Goal: Transaction & Acquisition: Purchase product/service

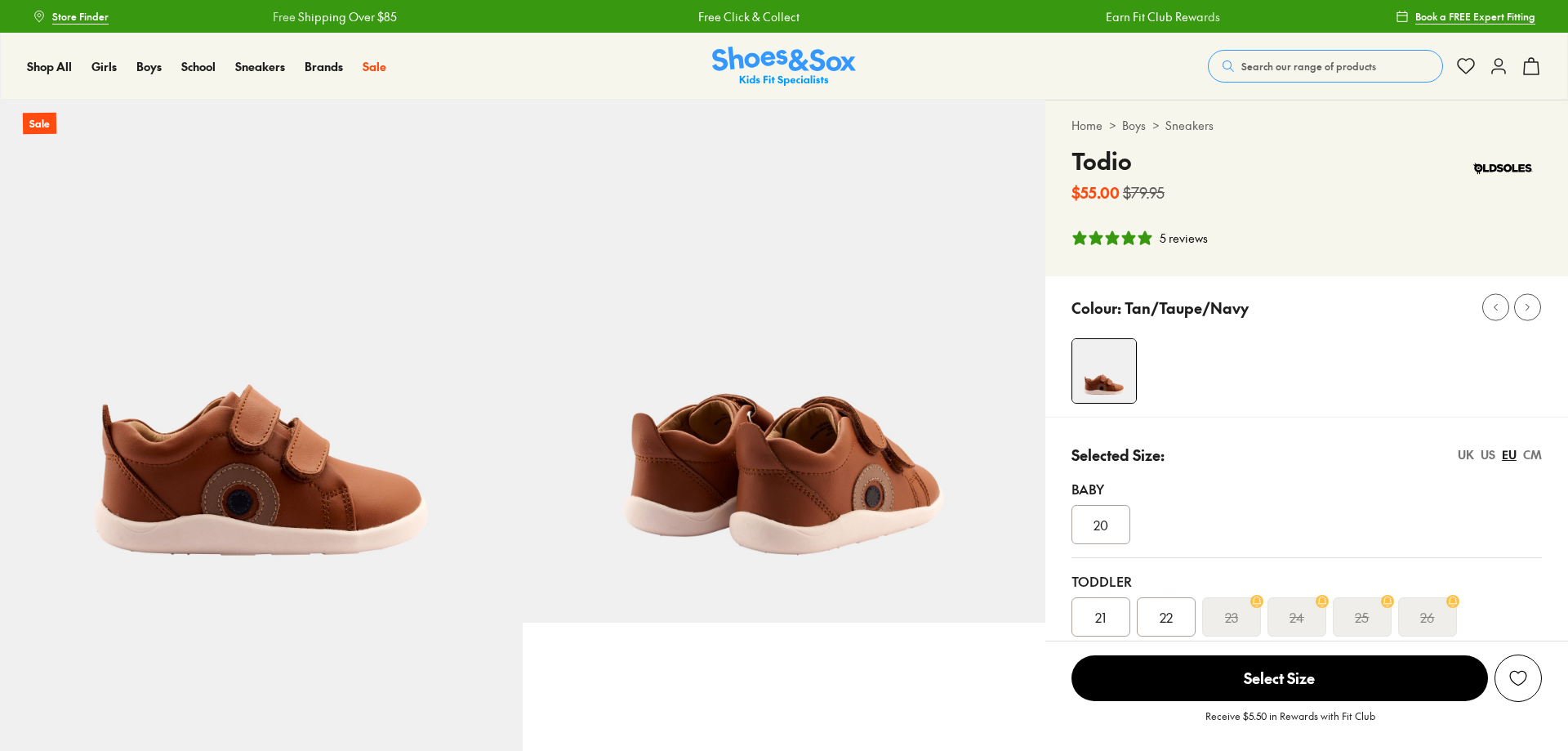
select select "*"
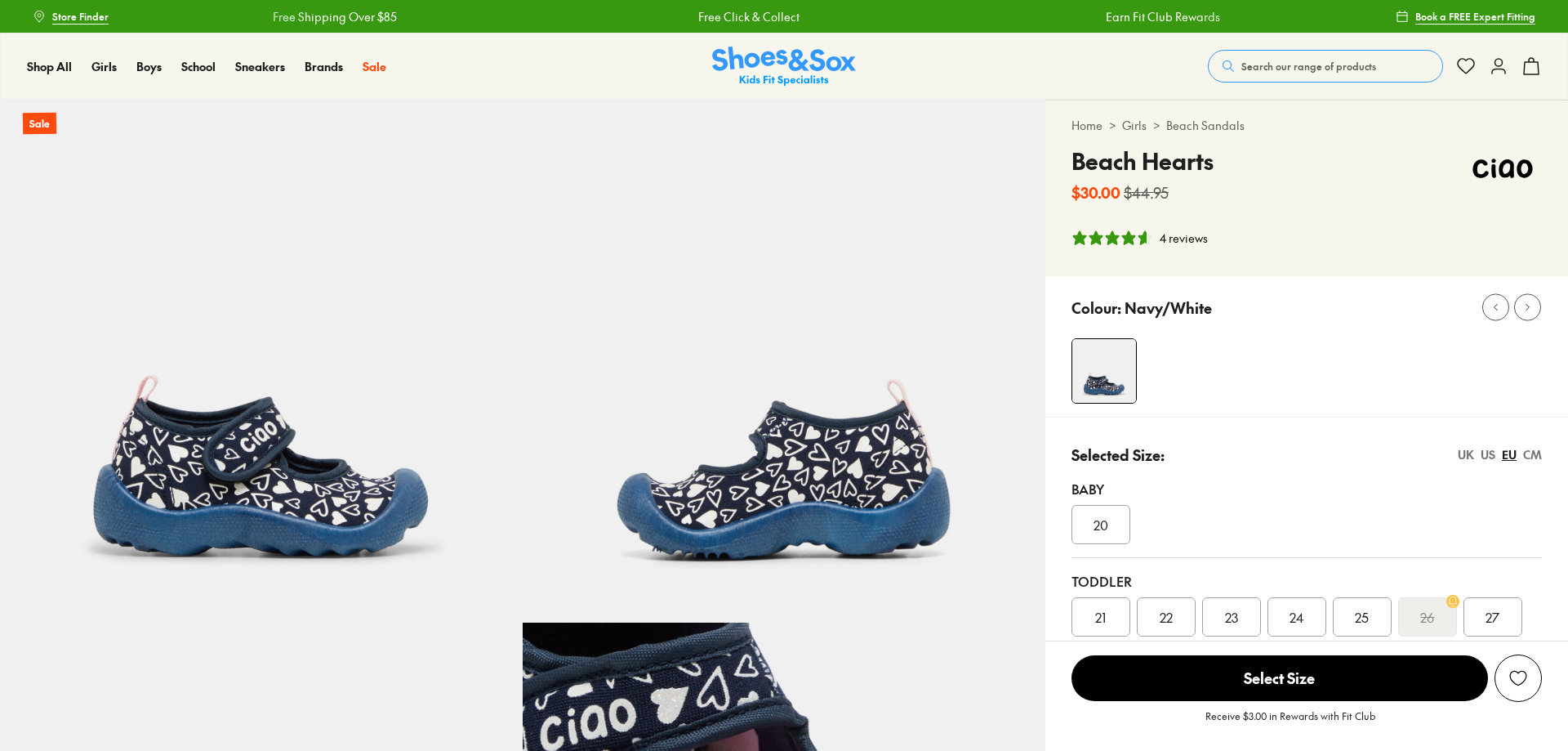
select select "*"
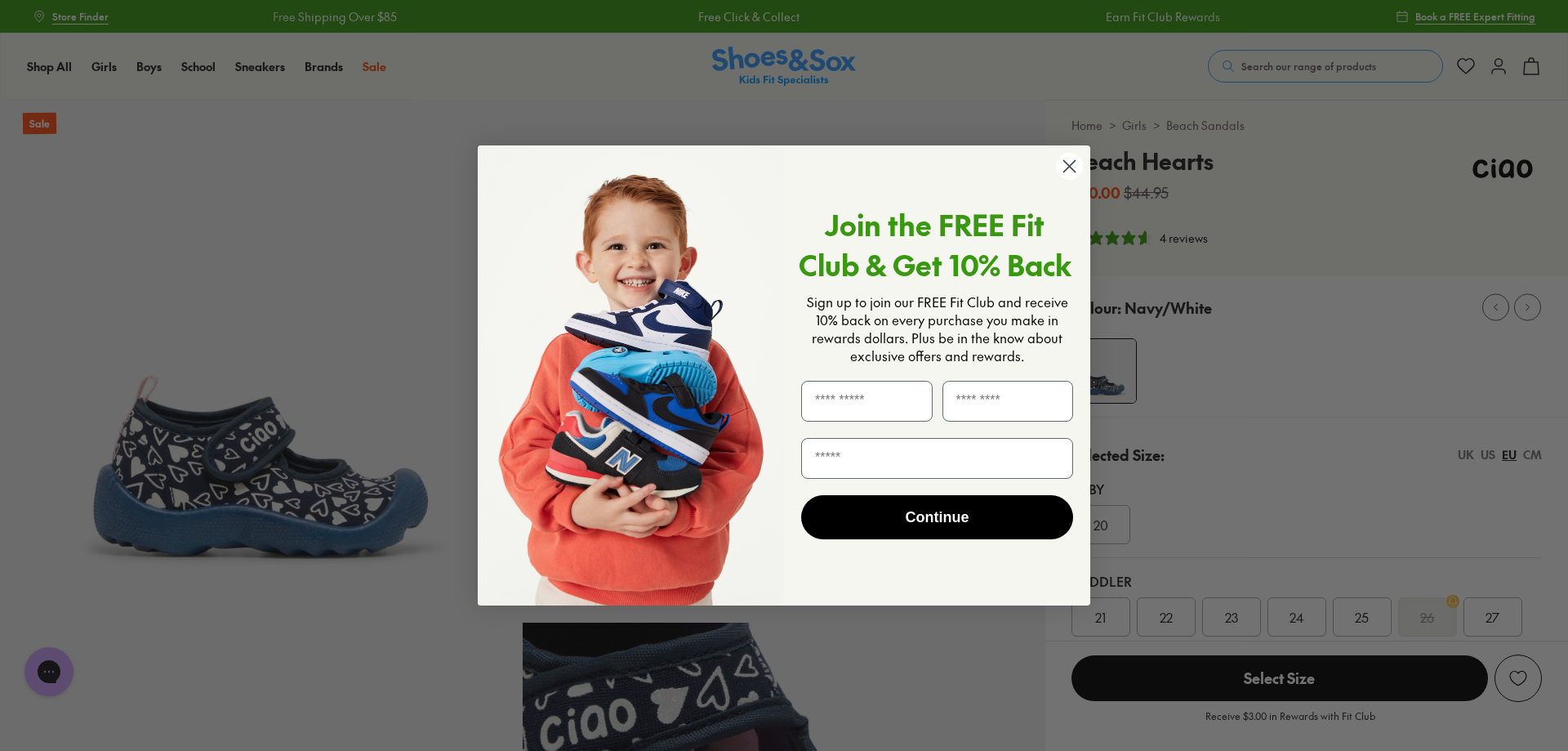
click at [1071, 163] on icon "Close dialog" at bounding box center [1069, 167] width 12 height 12
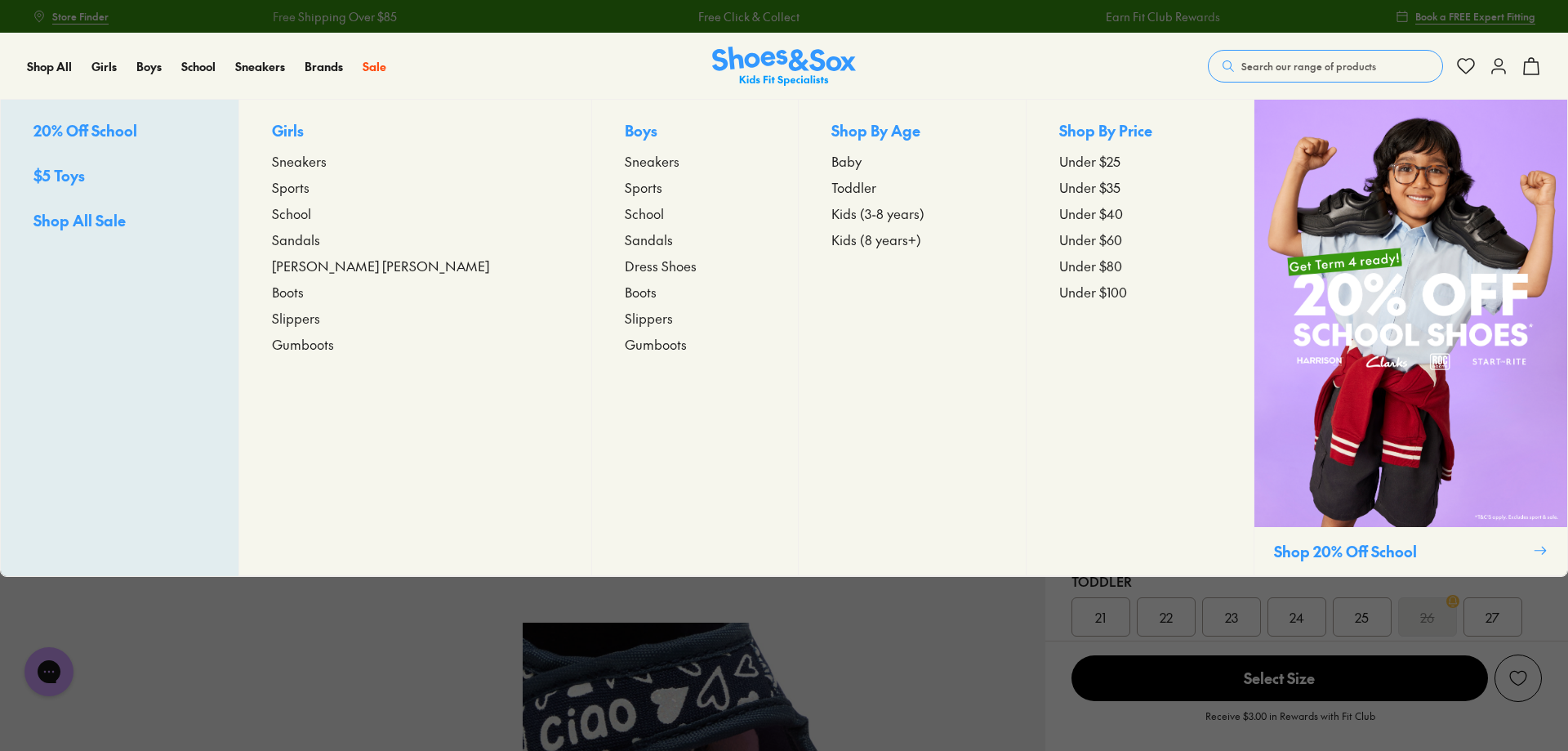
click at [831, 186] on span "Toddler" at bounding box center [853, 187] width 45 height 20
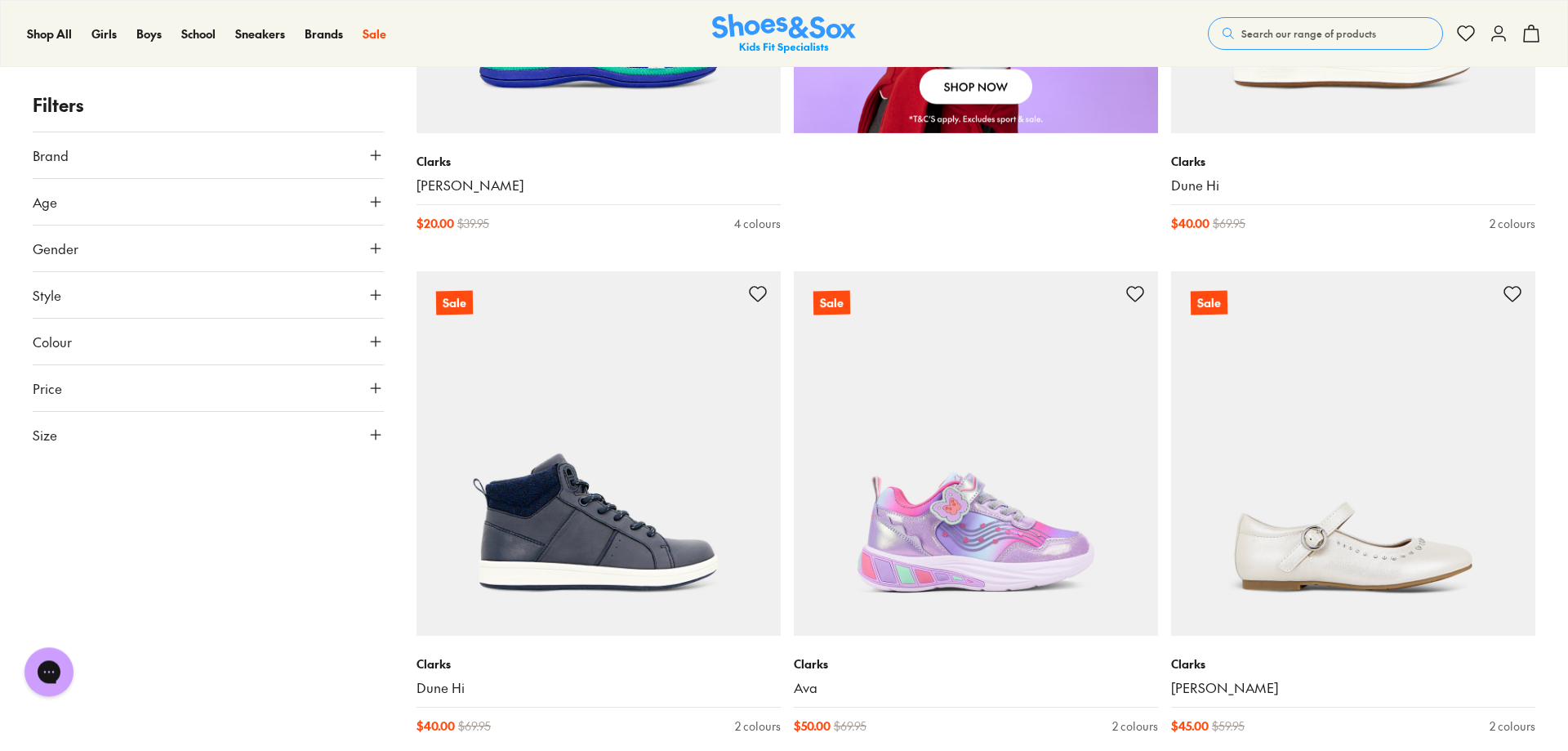
scroll to position [1777, 0]
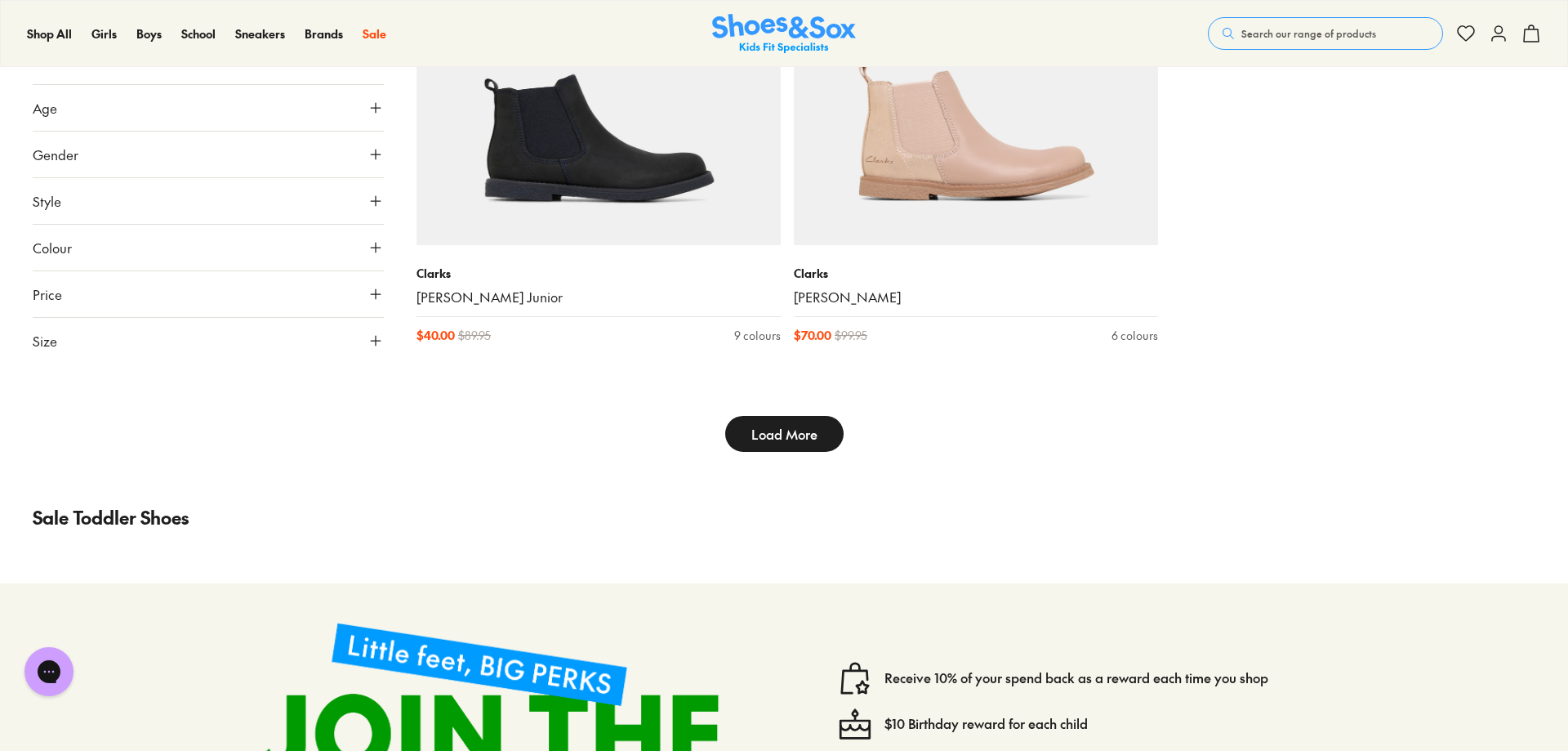
scroll to position [5479, 0]
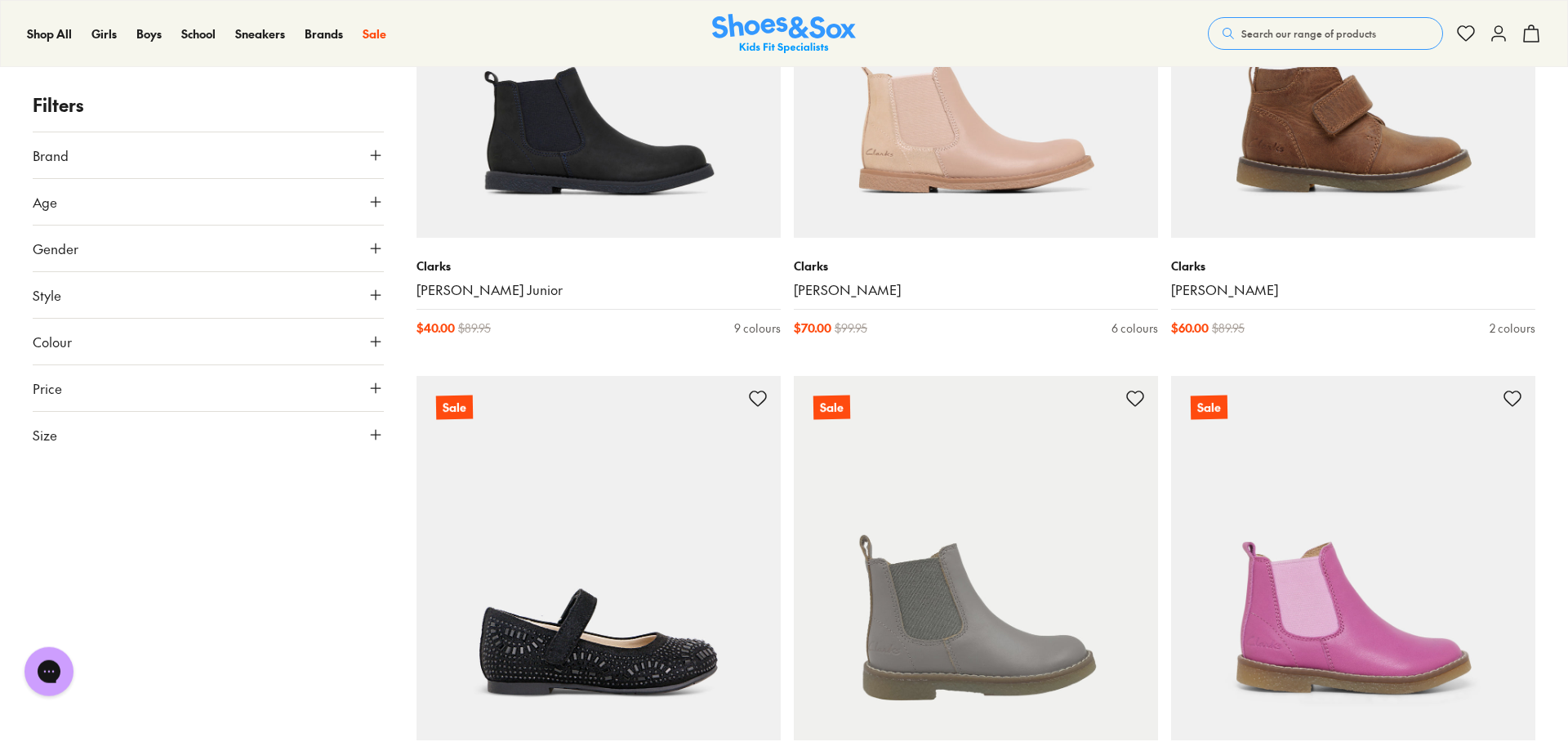
click at [390, 147] on div "Filters Brand Adidas Originals ( 1 ) Adidas Performance ( 9 ) [PERSON_NAME] De …" at bounding box center [784, 366] width 1568 height 11096
click at [366, 157] on button "Brand" at bounding box center [207, 155] width 351 height 46
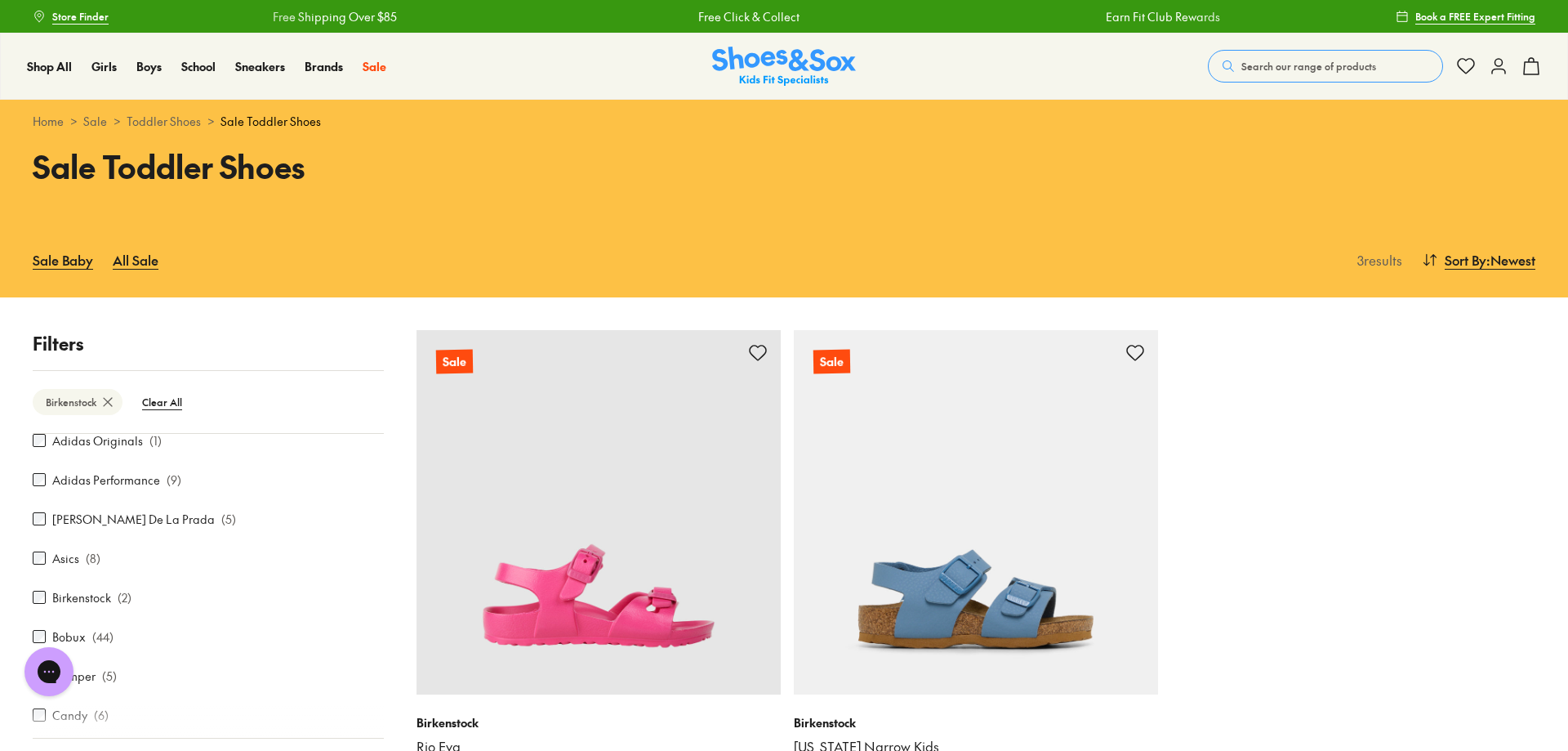
scroll to position [83, 0]
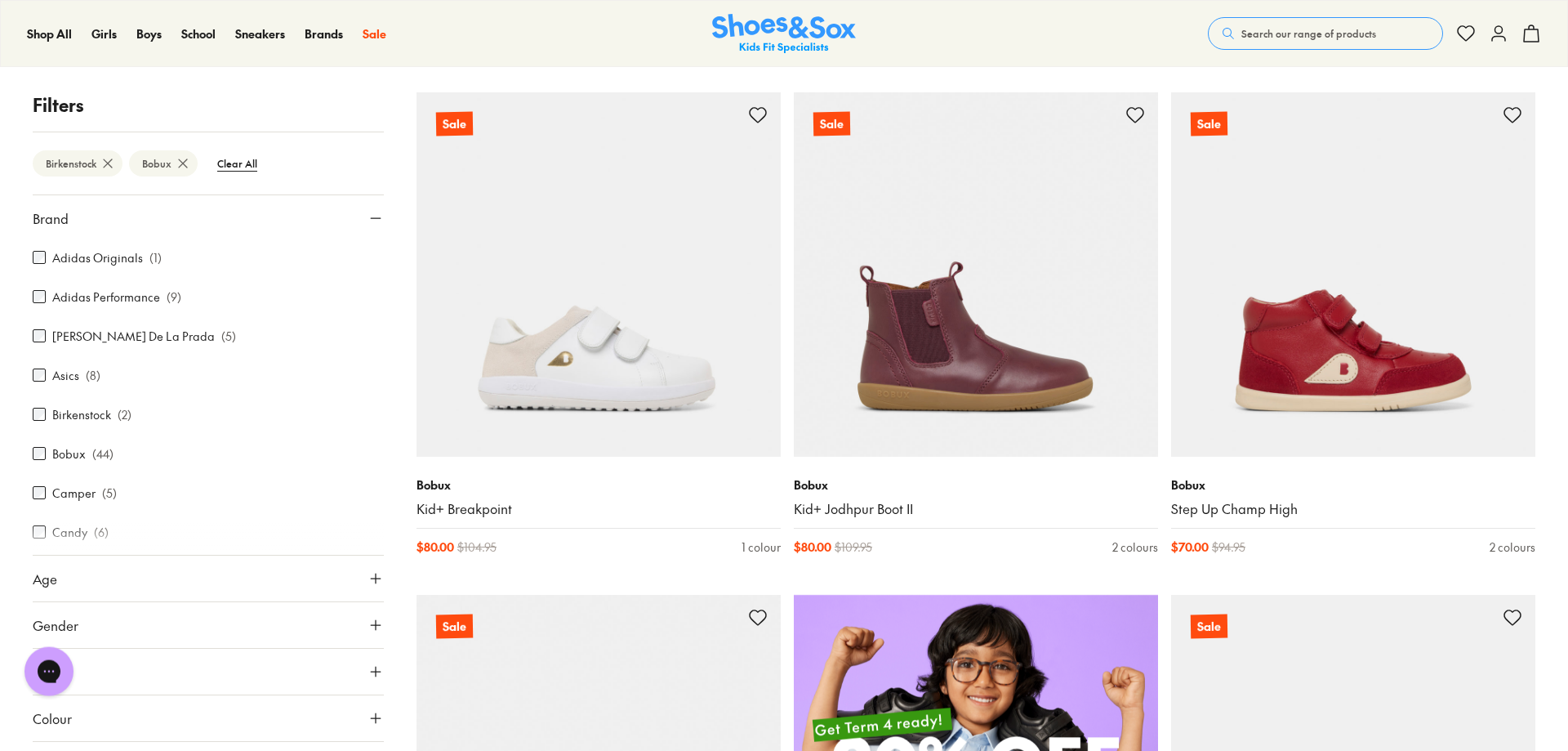
click at [347, 216] on button "Brand" at bounding box center [207, 218] width 351 height 46
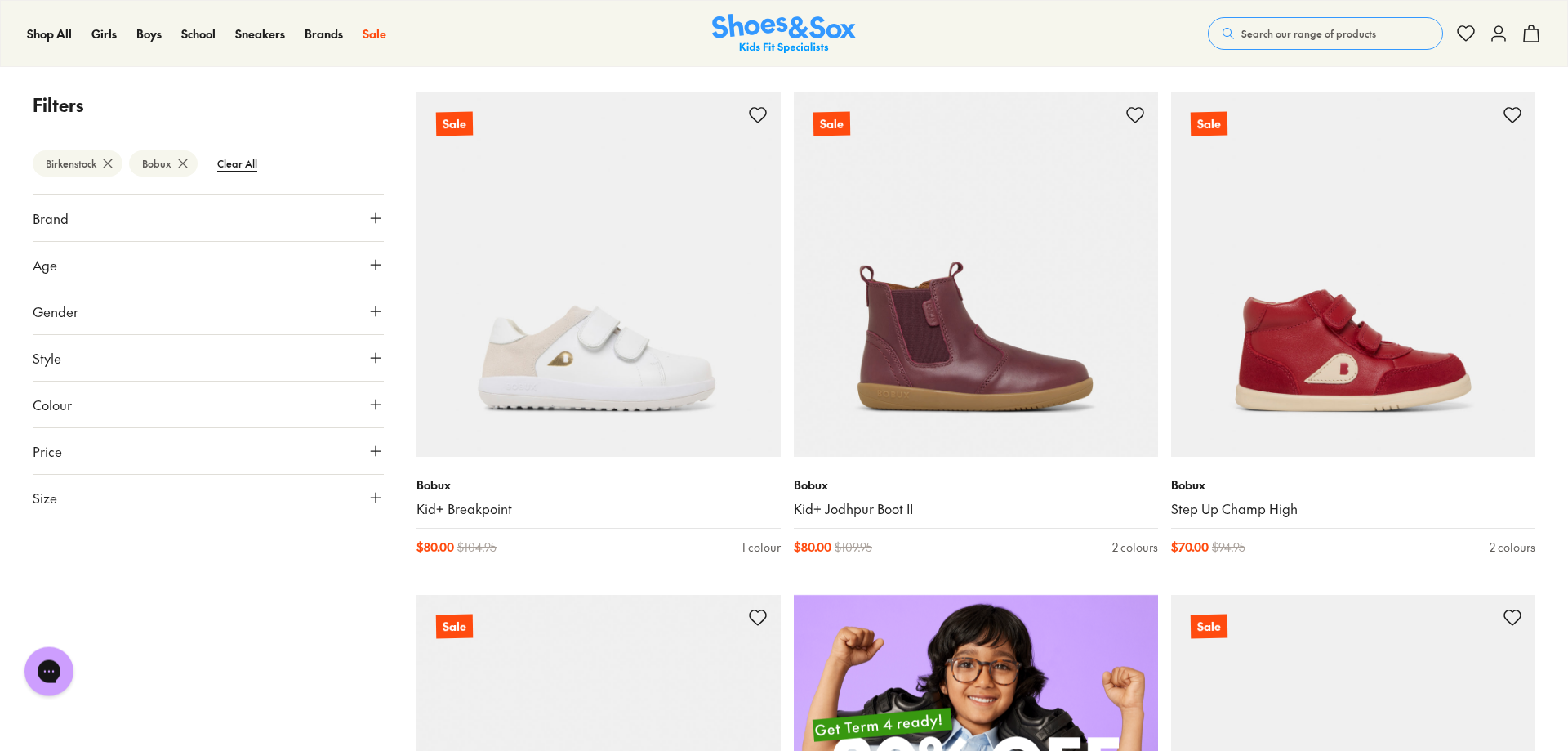
click at [347, 216] on button "Brand" at bounding box center [207, 218] width 351 height 46
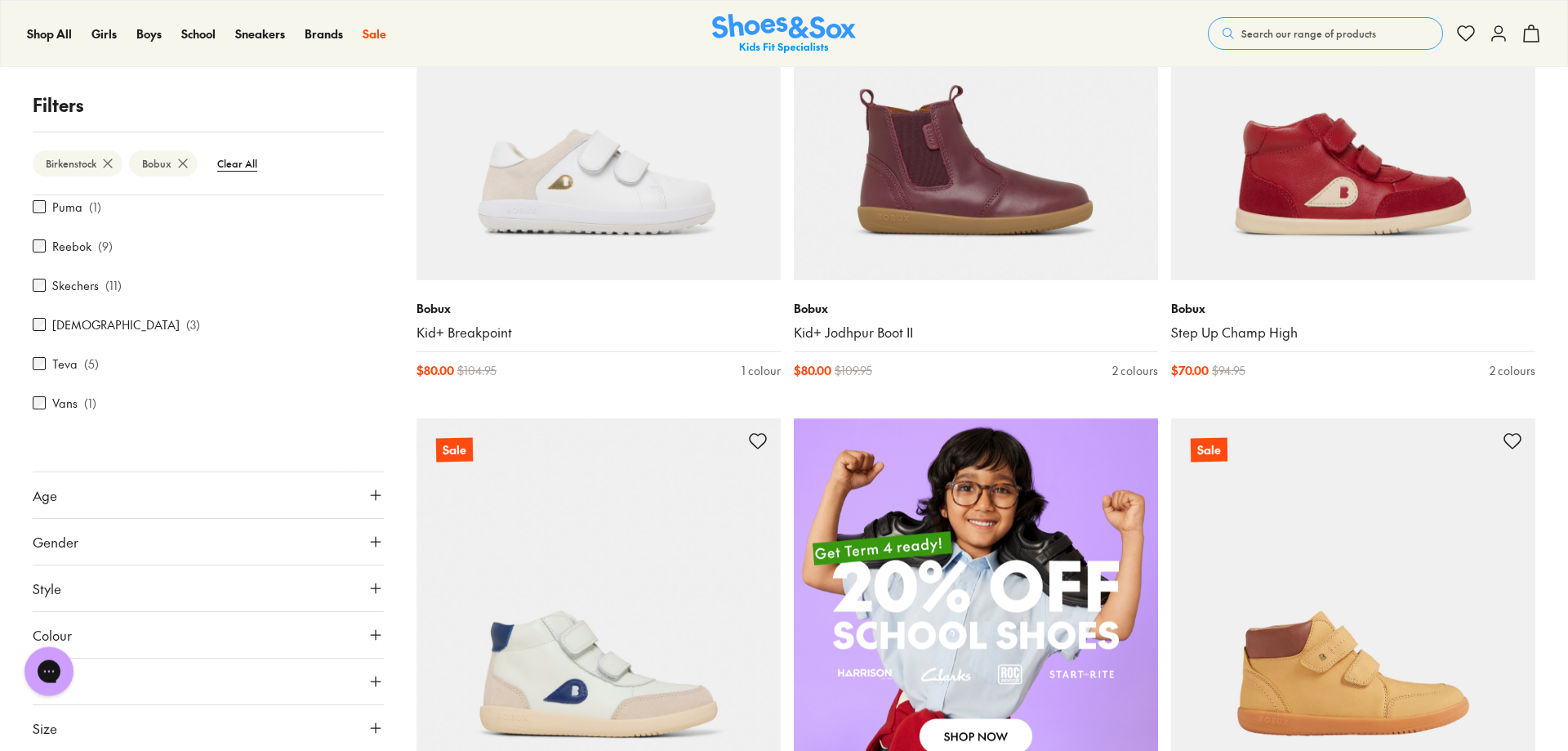
scroll to position [915, 0]
drag, startPoint x: 191, startPoint y: 531, endPoint x: 230, endPoint y: 346, distance: 189.1
click at [230, 346] on div "Adidas Originals ( 1 ) Adidas Performance ( 9 ) [PERSON_NAME] De La Prada ( 5 )…" at bounding box center [207, 314] width 351 height 314
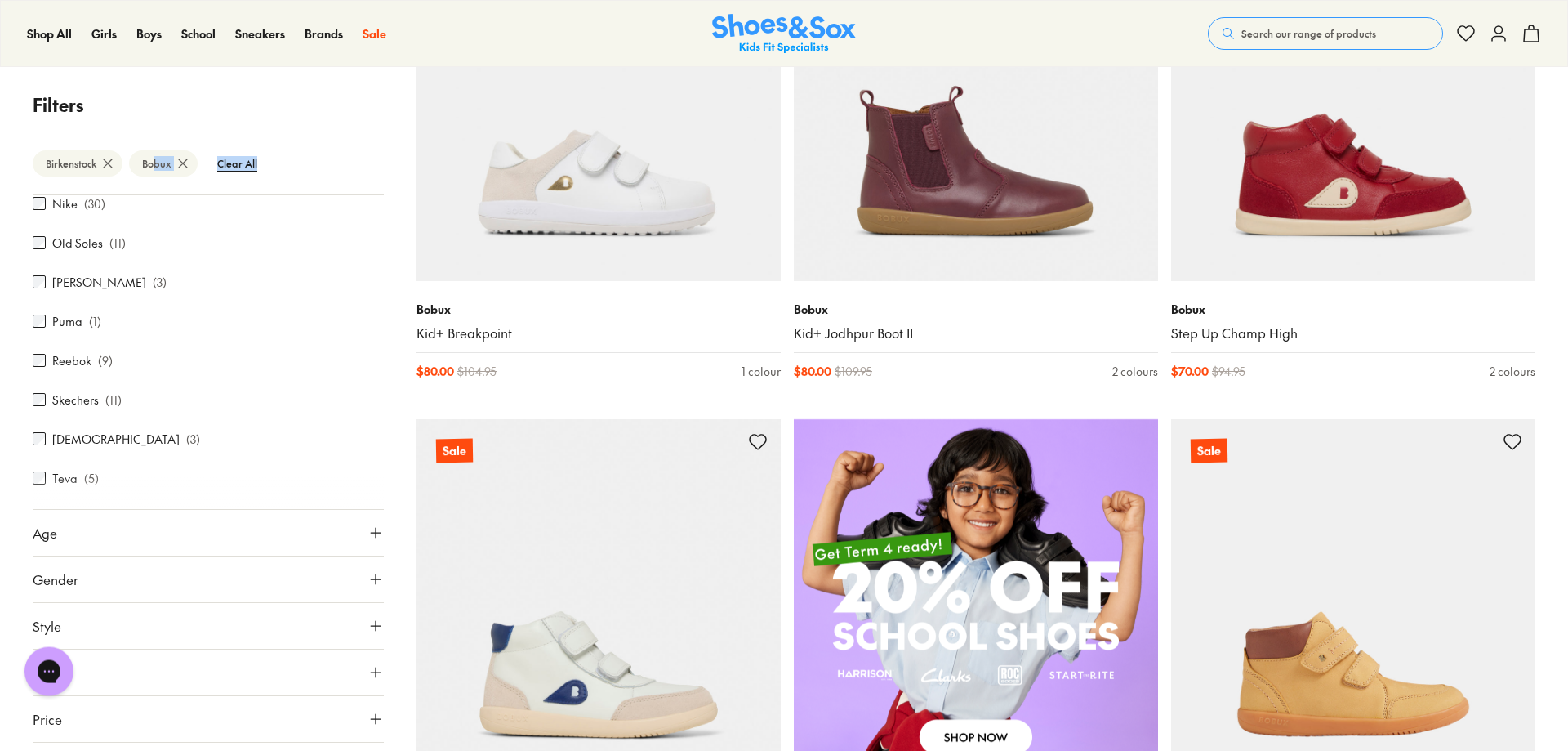
scroll to position [563, 0]
drag, startPoint x: 145, startPoint y: 420, endPoint x: 147, endPoint y: 281, distance: 139.0
click at [147, 281] on div "Adidas Originals ( 1 ) Adidas Performance ( 9 ) [PERSON_NAME] De La Prada ( 5 )…" at bounding box center [207, 129] width 351 height 994
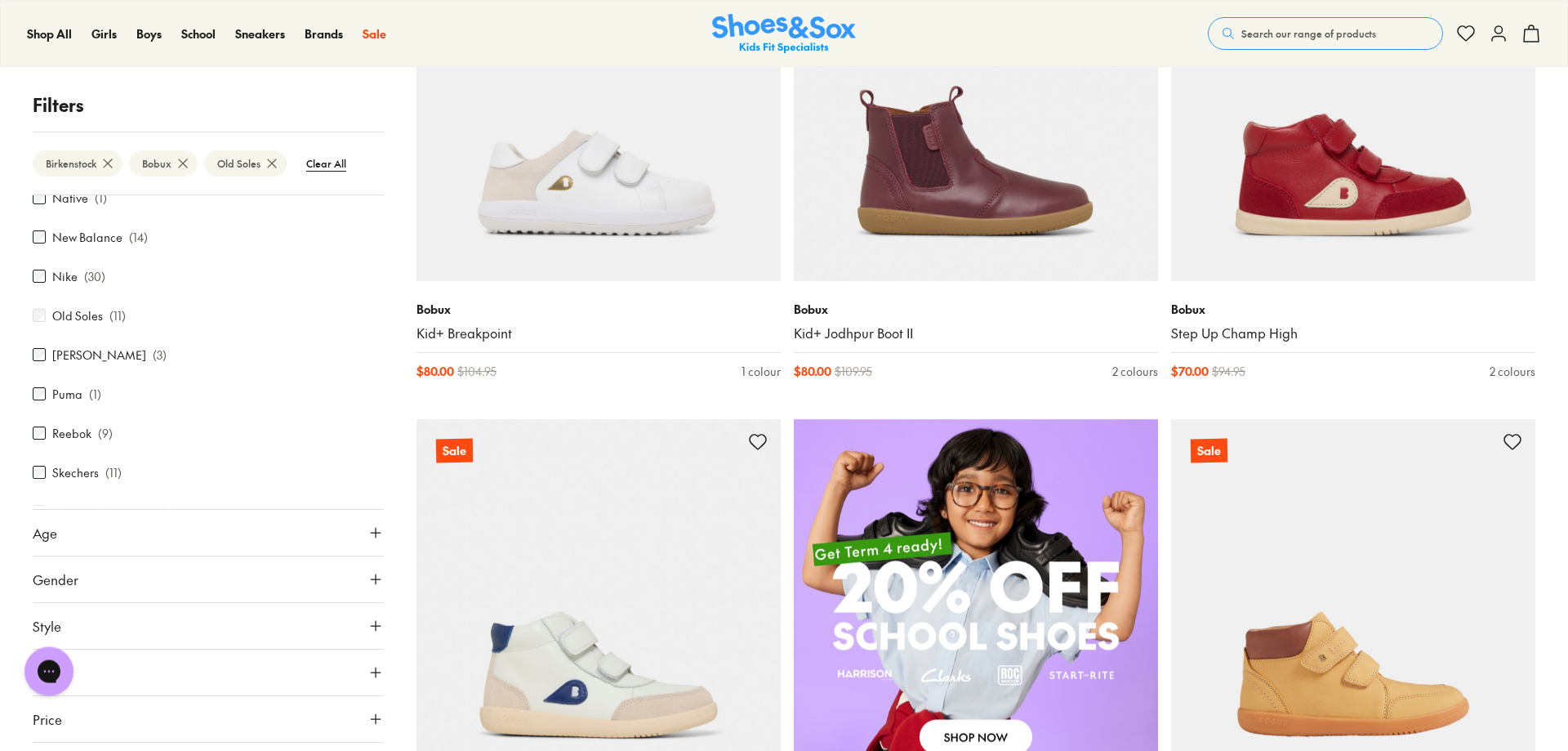
scroll to position [42, 0]
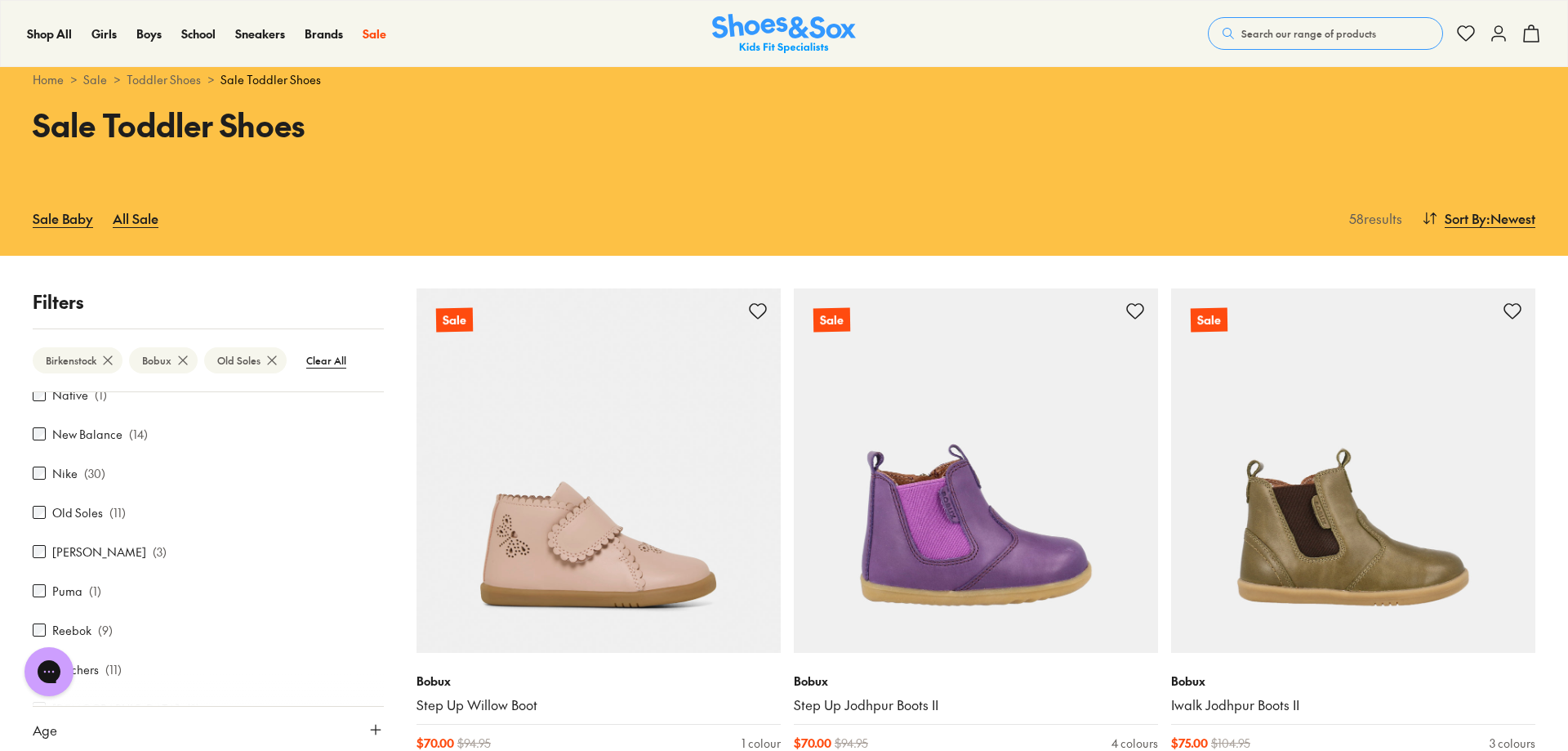
drag, startPoint x: 172, startPoint y: 573, endPoint x: 124, endPoint y: 488, distance: 97.6
click at [232, 326] on div "Adidas Originals ( 1 ) Adidas Performance ( 9 ) [PERSON_NAME] De La Prada ( 5 )…" at bounding box center [207, 326] width 351 height 994
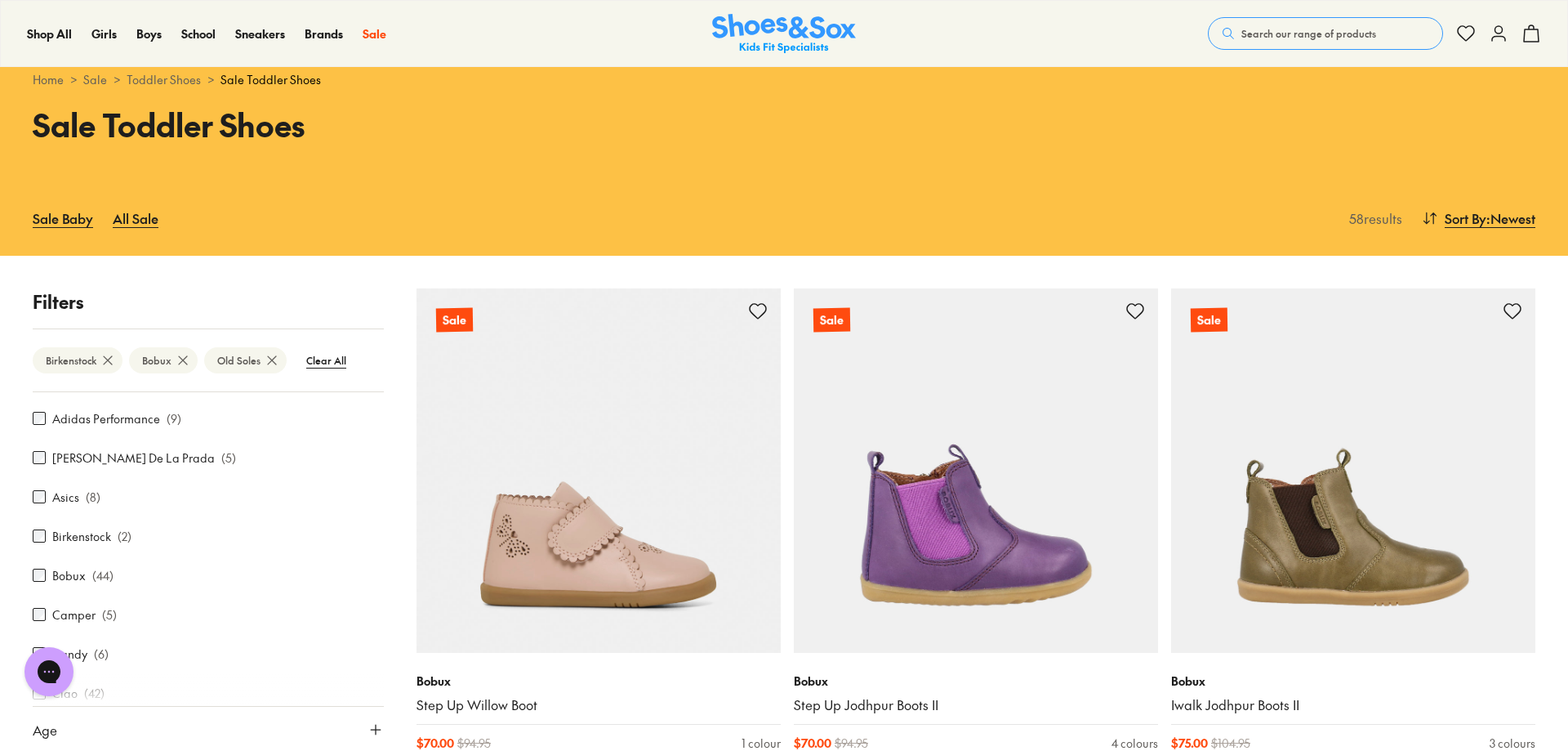
scroll to position [19, 0]
drag, startPoint x: 152, startPoint y: 480, endPoint x: 216, endPoint y: 347, distance: 147.6
click at [283, 300] on p "Filters" at bounding box center [207, 302] width 351 height 27
drag, startPoint x: 1557, startPoint y: 66, endPoint x: 1557, endPoint y: 96, distance: 30.0
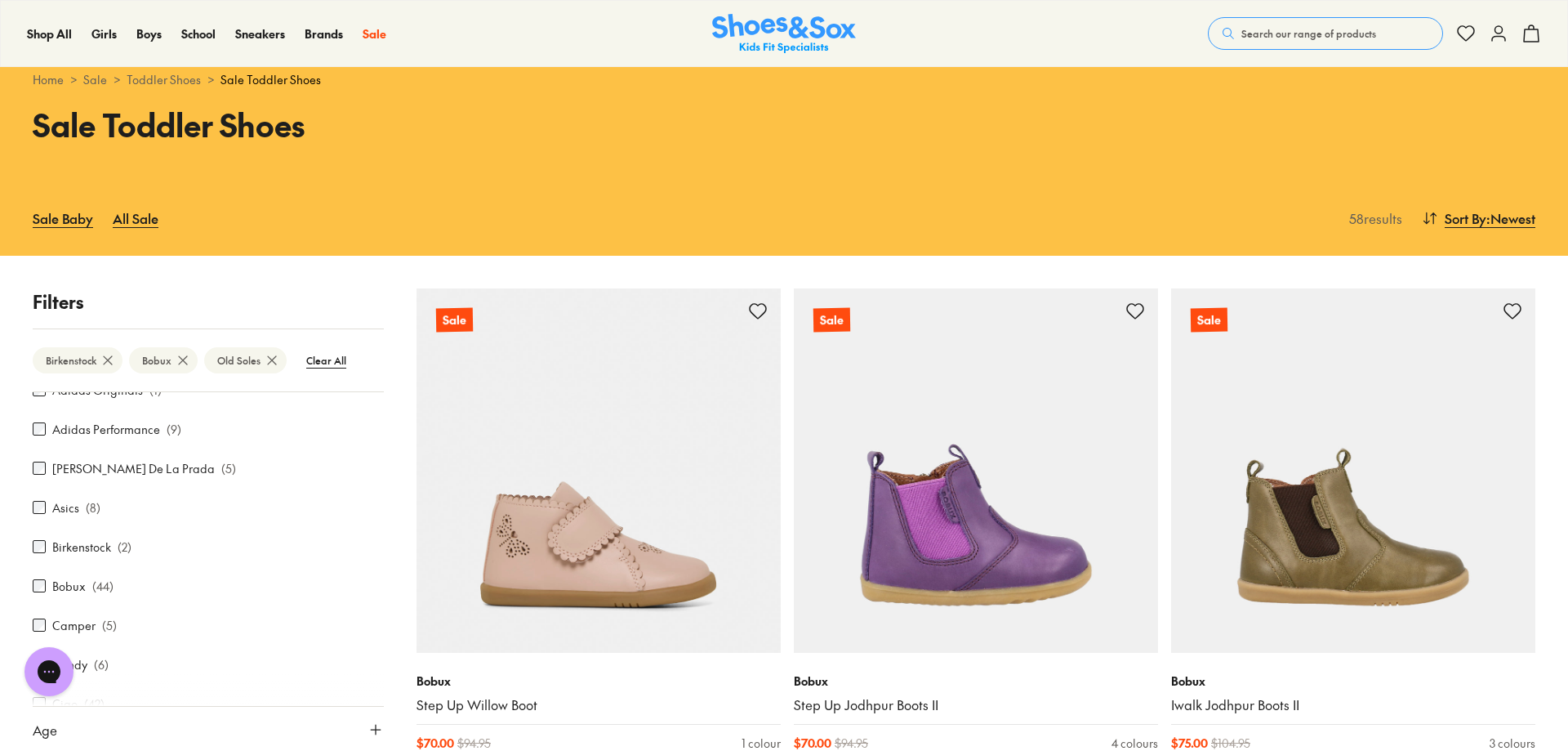
click at [1557, 96] on div "Home > Sale > Toddler Shoes > Sale Toddler Shoes" at bounding box center [784, 79] width 1568 height 43
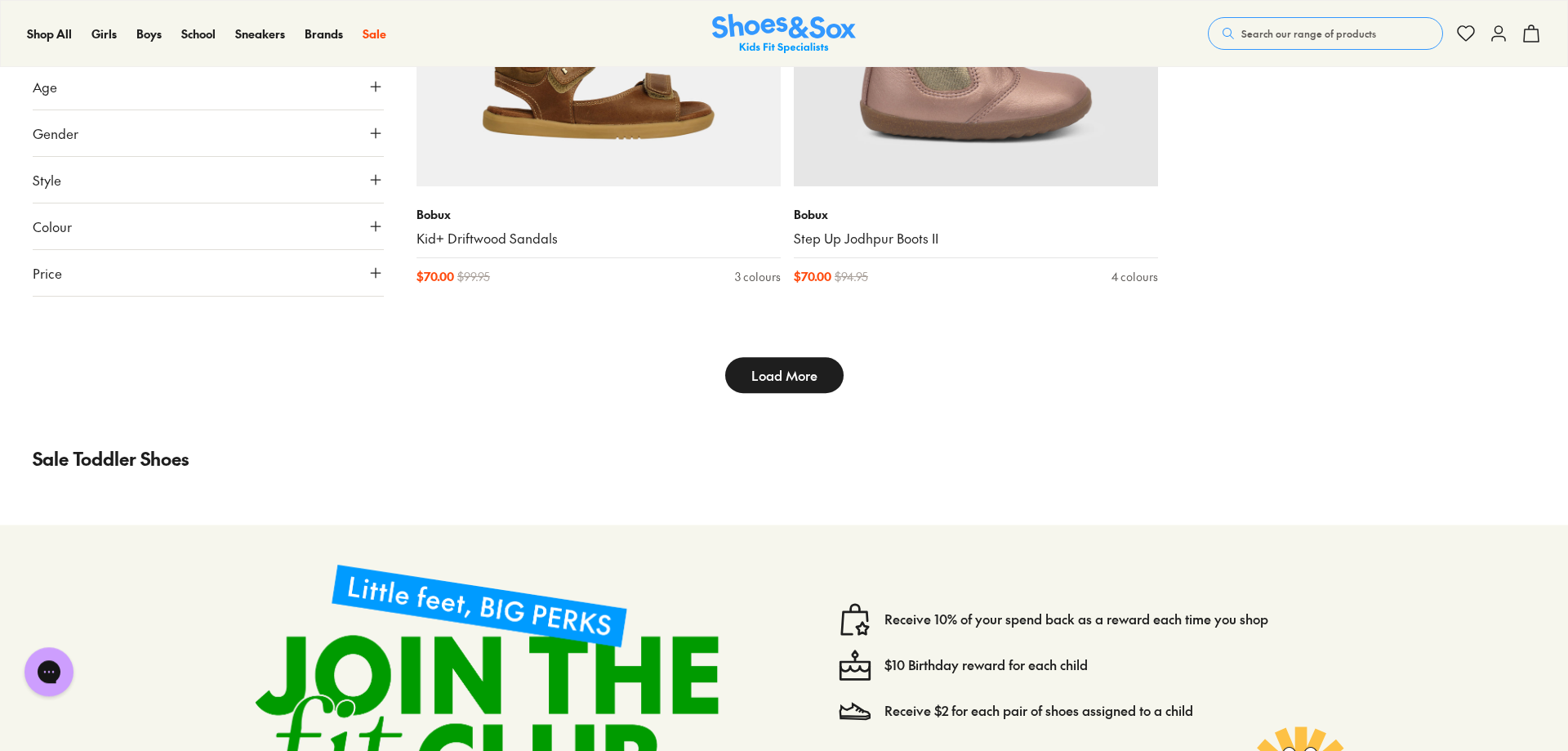
scroll to position [5636, 0]
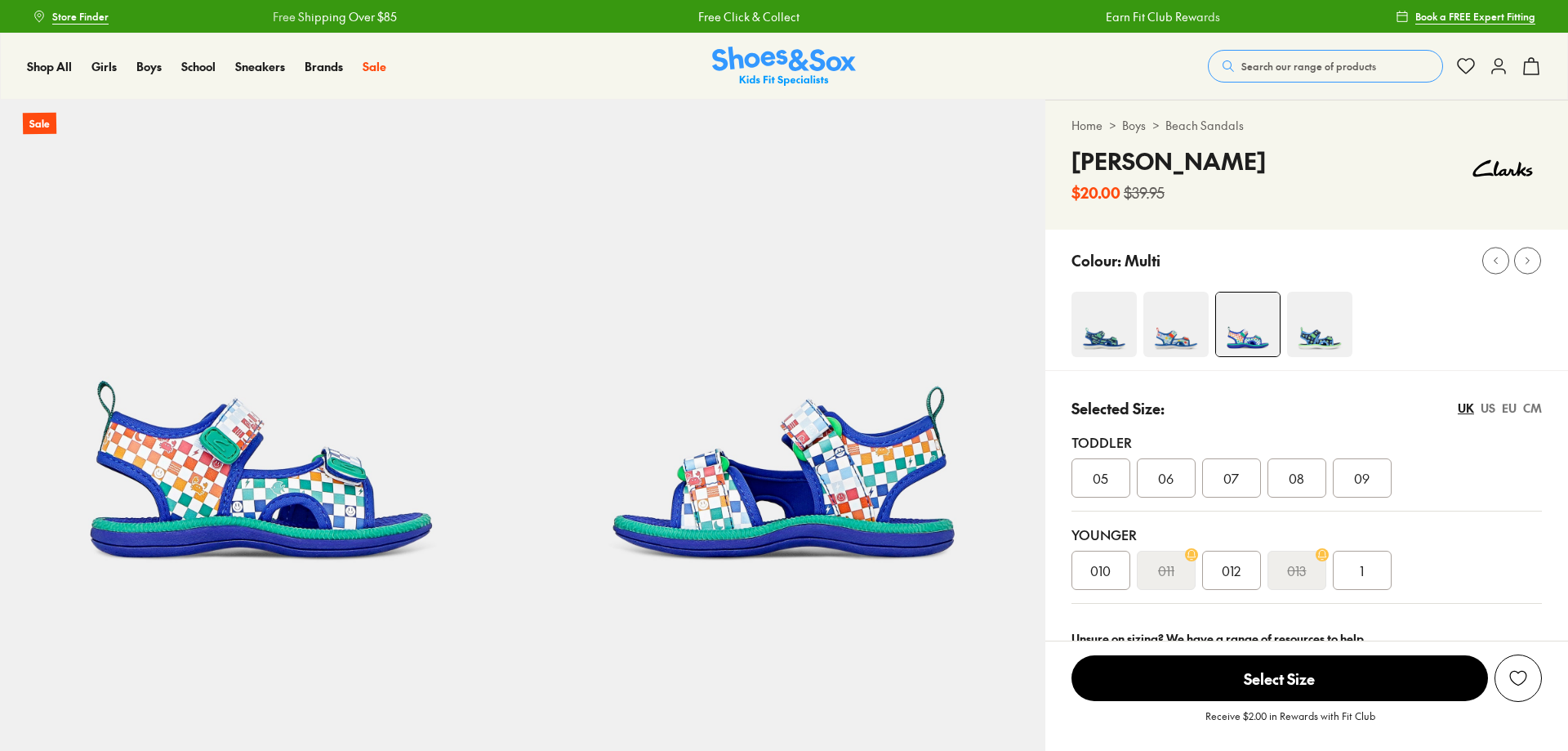
select select "*"
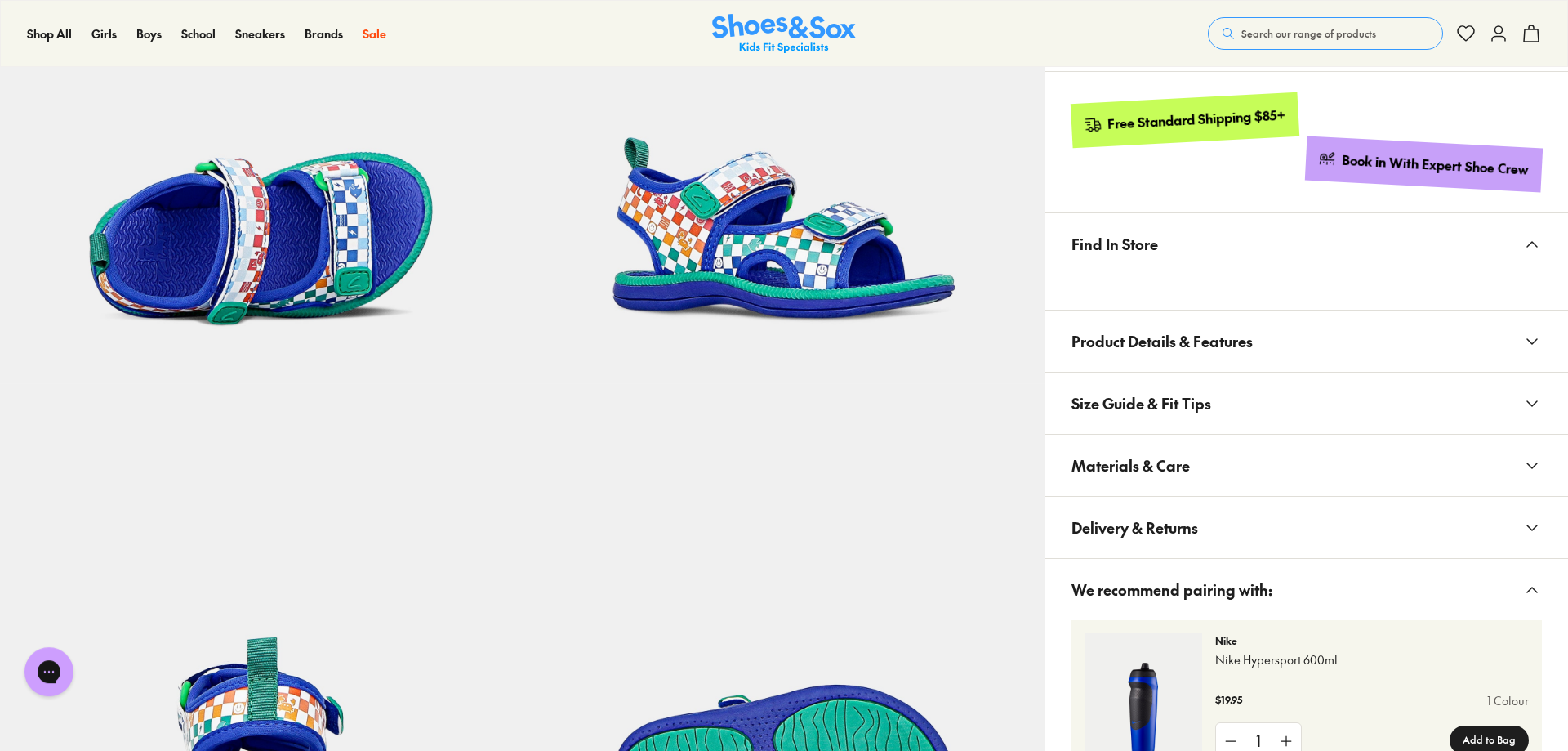
scroll to position [767, 0]
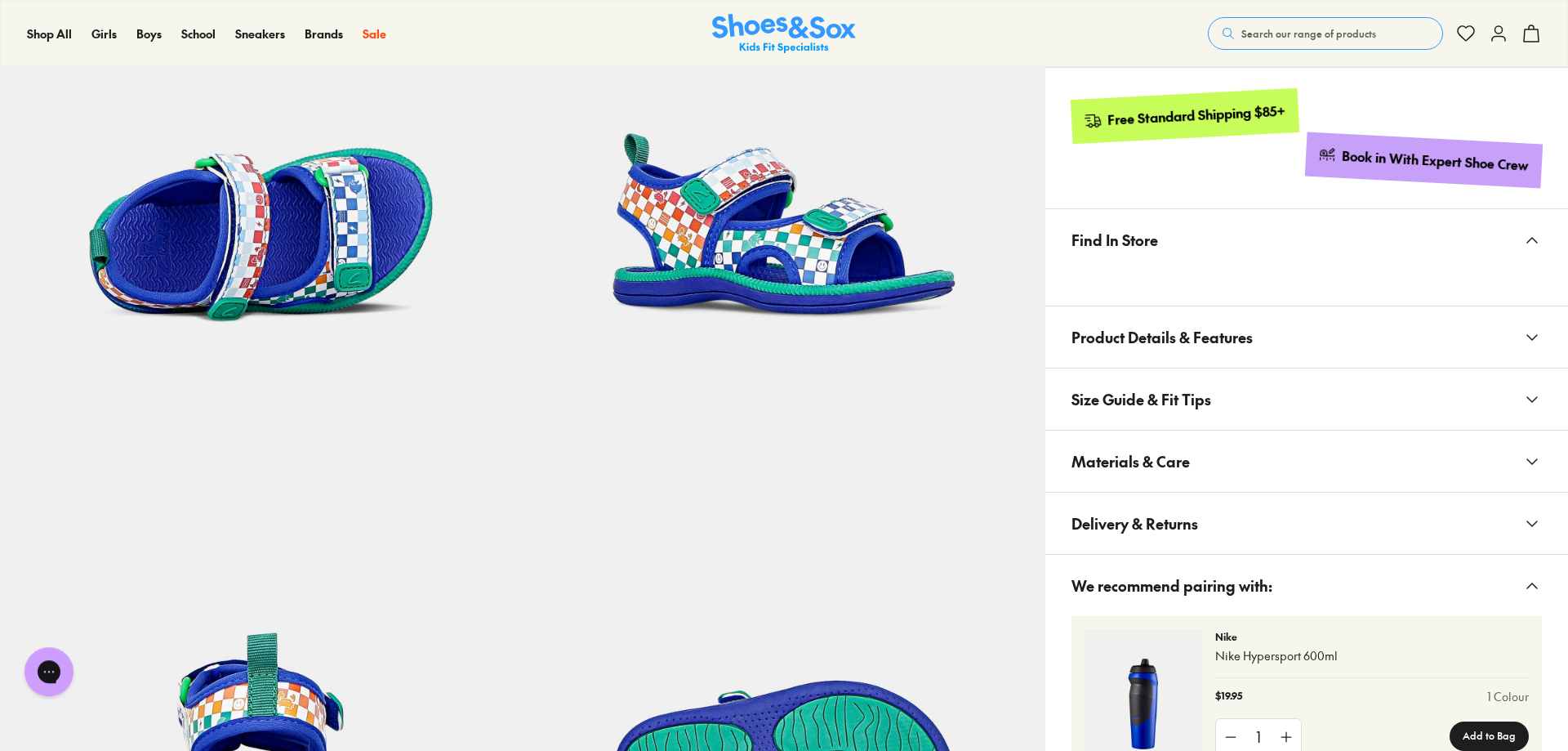
click at [1322, 330] on button "Product Details & Features" at bounding box center [1306, 336] width 523 height 62
